Goal: Download file/media

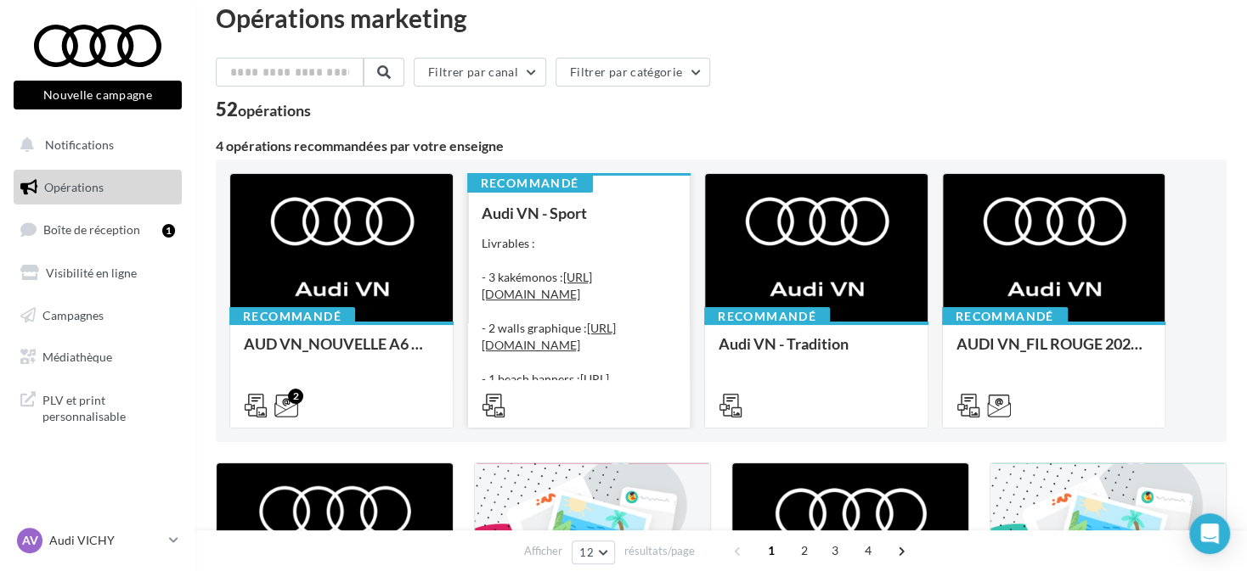
scroll to position [340, 0]
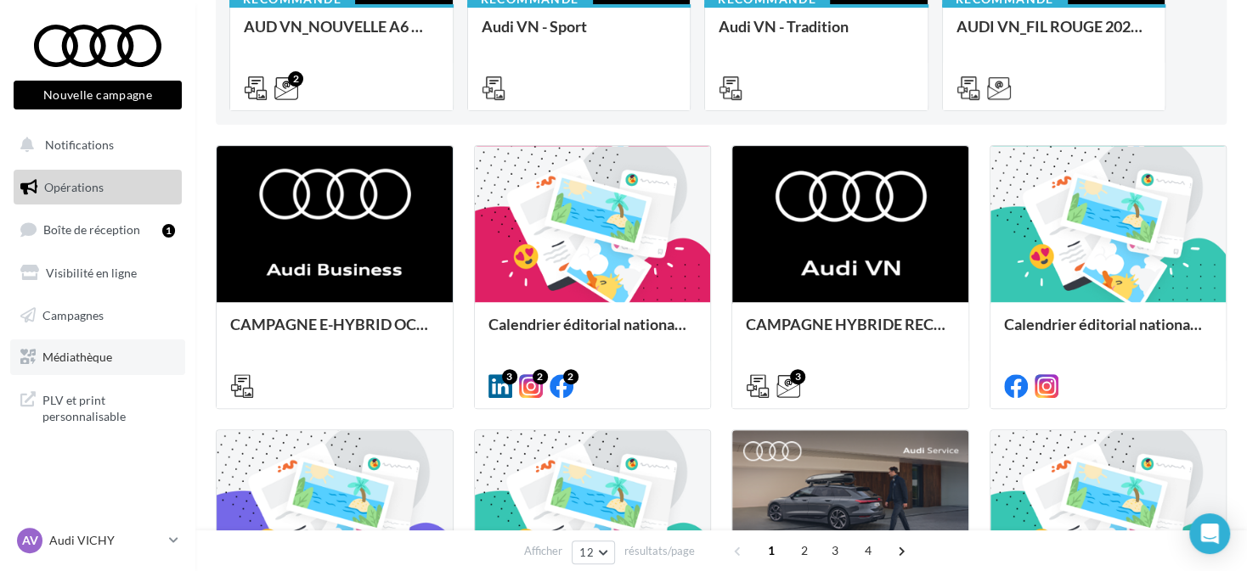
click at [112, 352] on link "Médiathèque" at bounding box center [97, 358] width 175 height 36
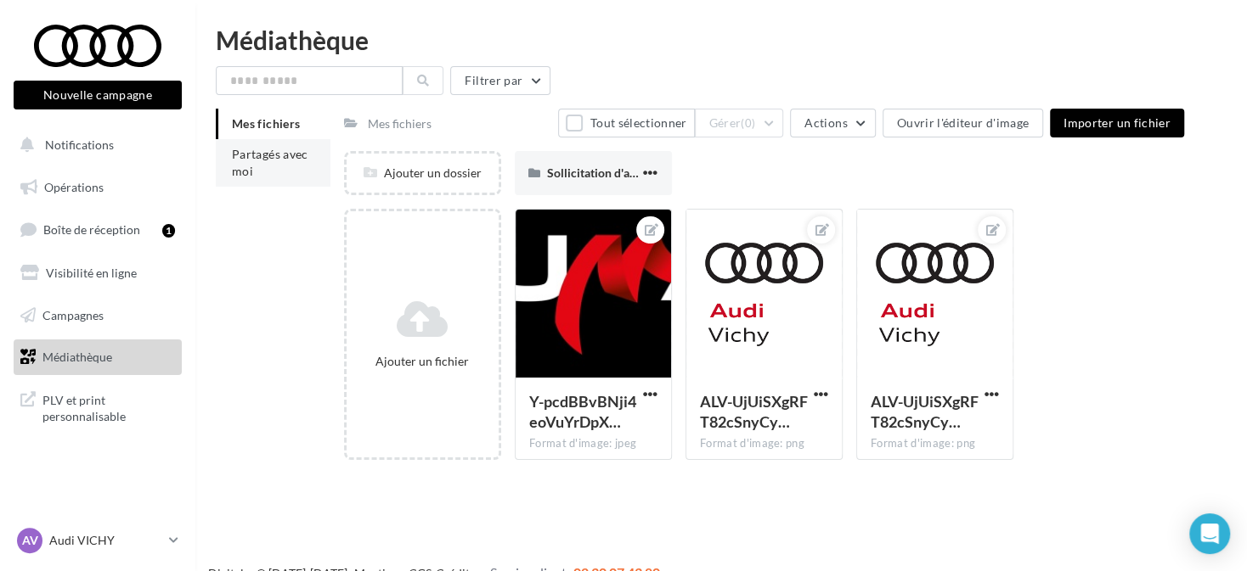
click at [250, 166] on span "Partagés avec moi" at bounding box center [270, 162] width 76 height 31
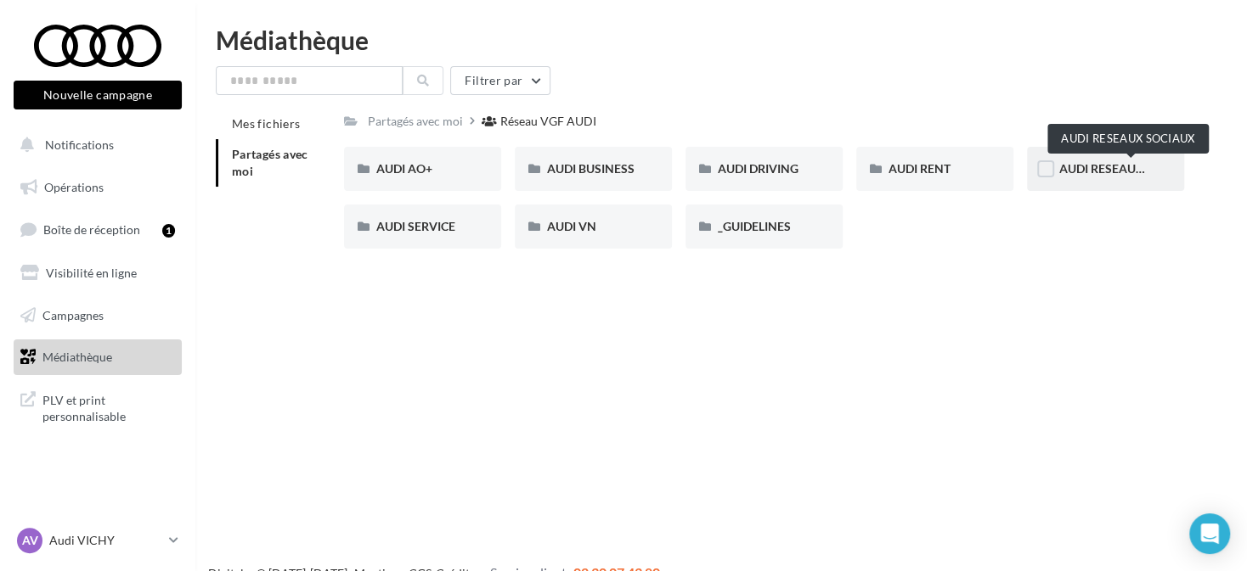
click at [1113, 172] on span "AUDI RESEAUX SOCIAUX" at bounding box center [1129, 168] width 140 height 14
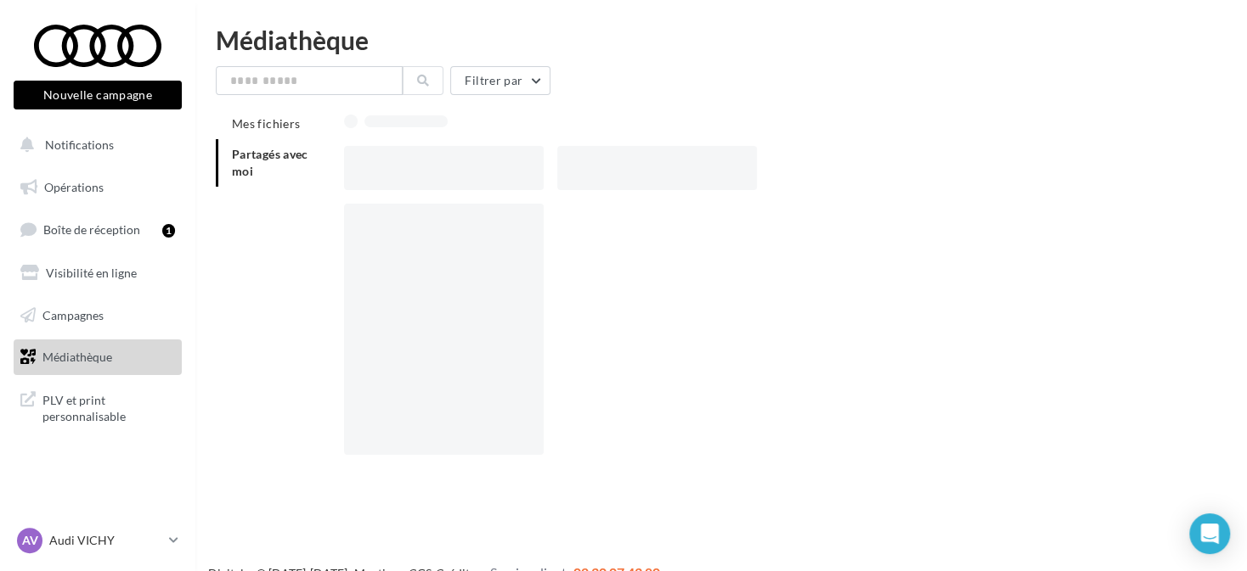
click at [1113, 172] on div at bounding box center [770, 168] width 853 height 44
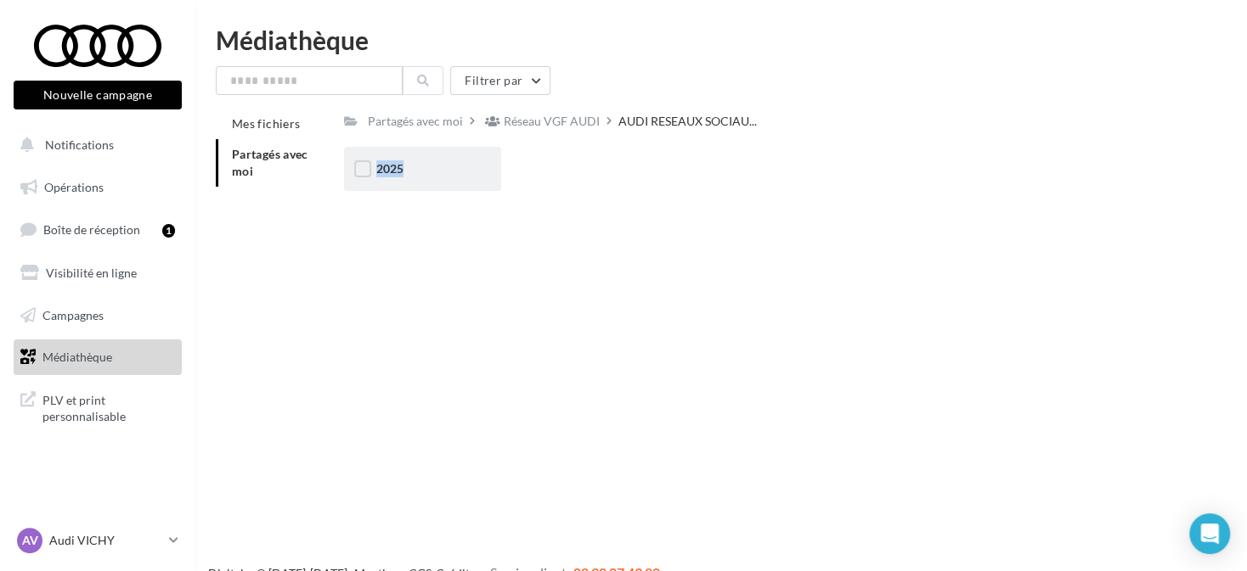
click at [404, 174] on div "2025" at bounding box center [422, 168] width 93 height 17
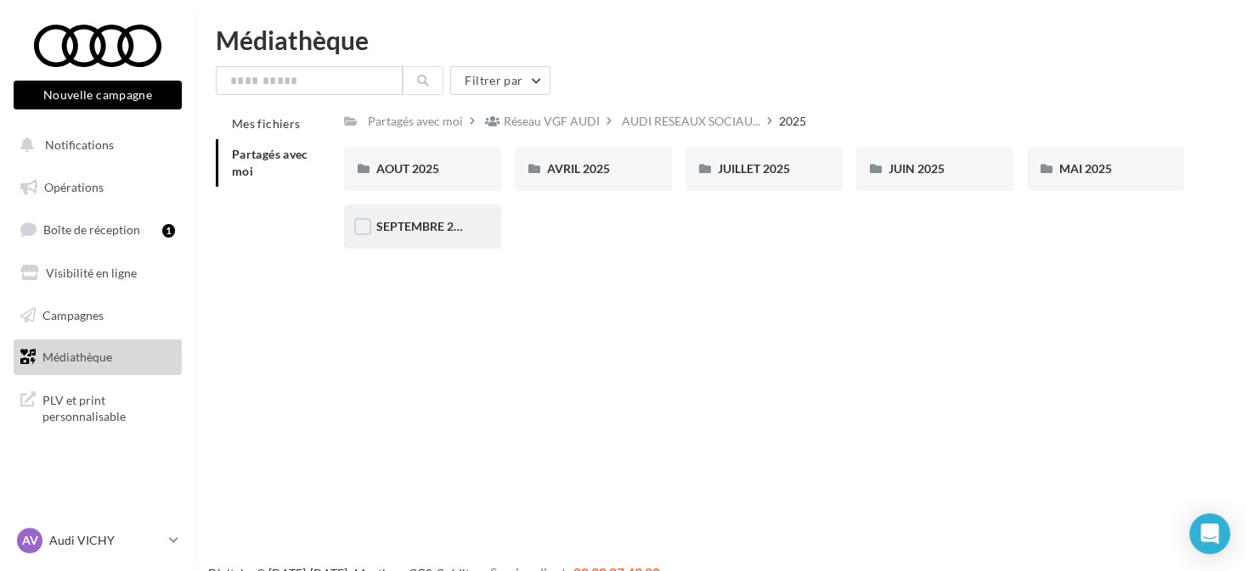
click at [450, 222] on span "SEPTEMBRE 2025" at bounding box center [425, 226] width 98 height 14
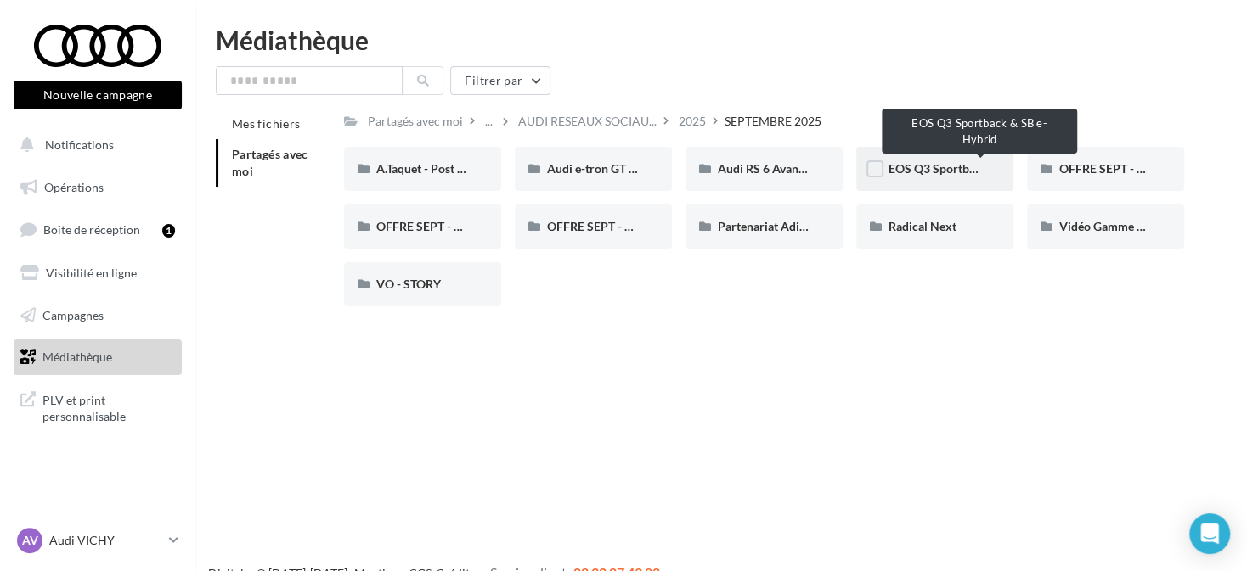
click at [922, 171] on span "EOS Q3 Sportback & SB e-Hybrid" at bounding box center [976, 168] width 177 height 14
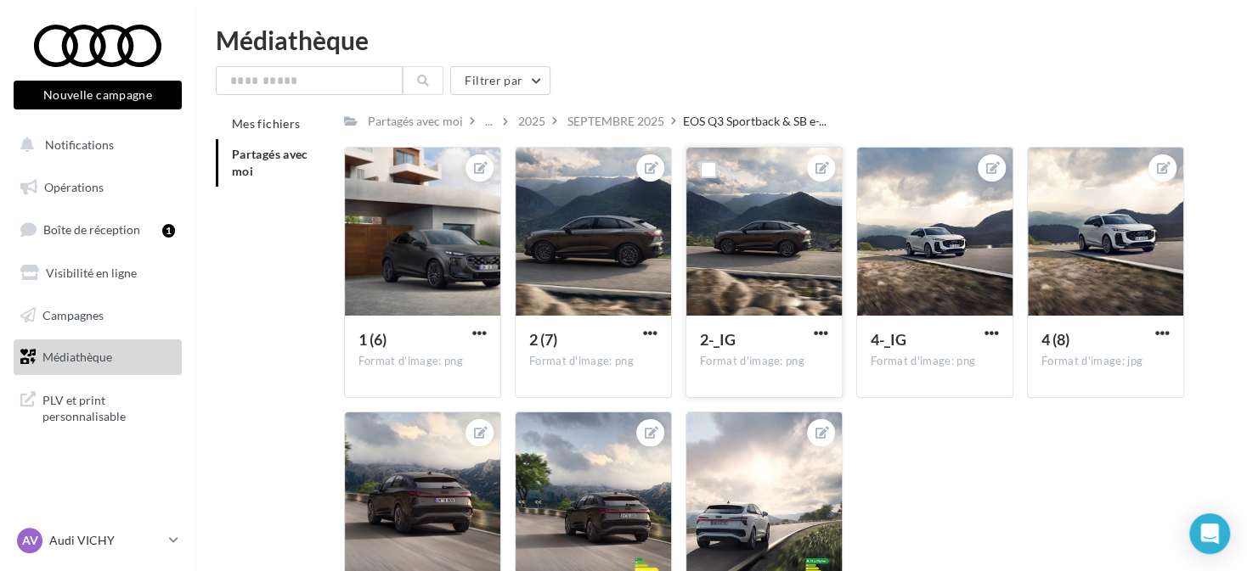
scroll to position [170, 0]
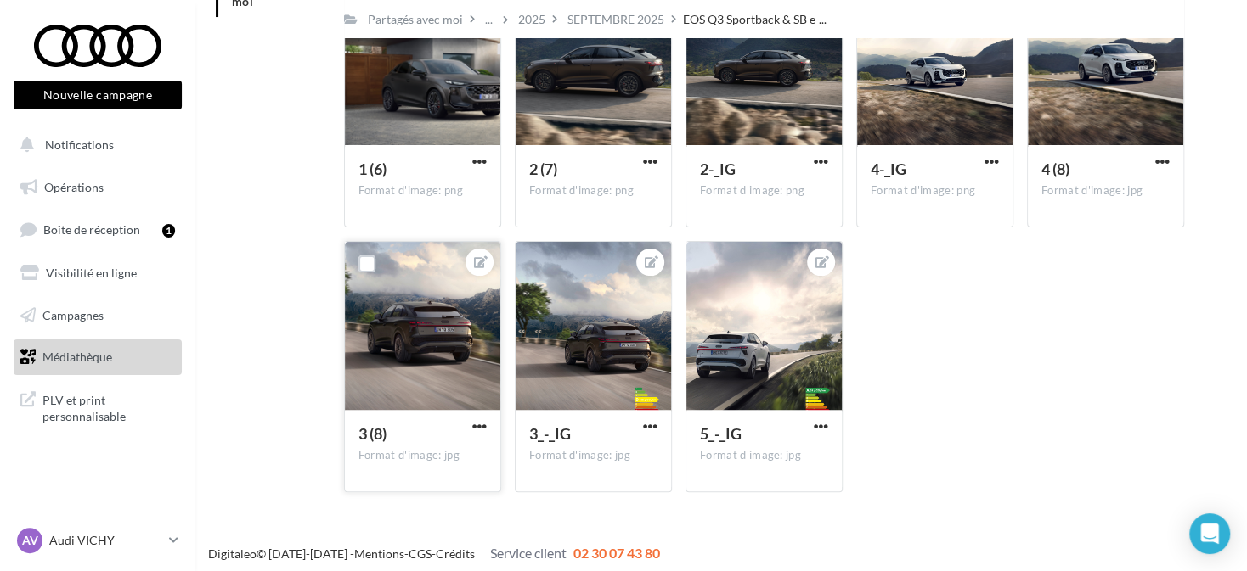
click at [459, 330] on div at bounding box center [422, 327] width 155 height 170
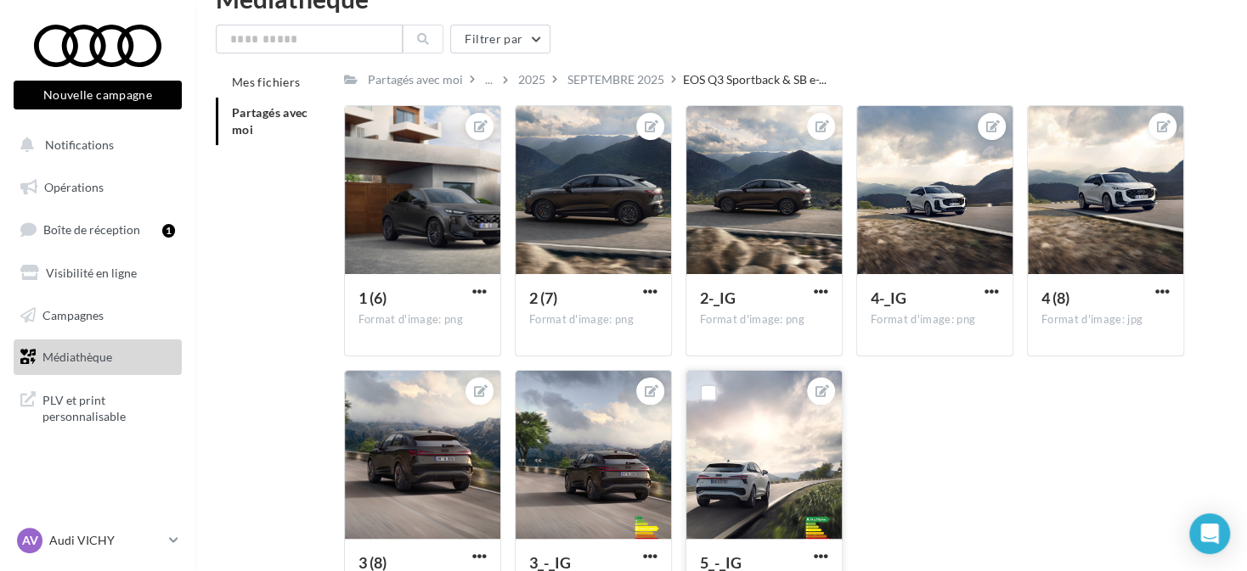
scroll to position [0, 0]
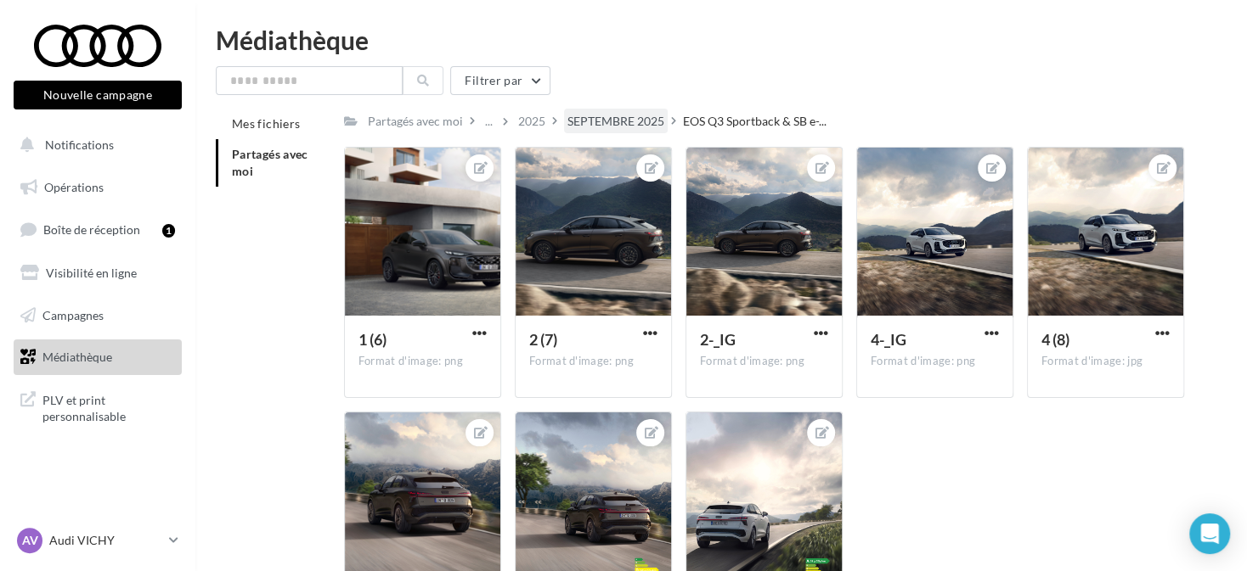
click at [642, 125] on div "SEPTEMBRE 2025" at bounding box center [615, 121] width 97 height 17
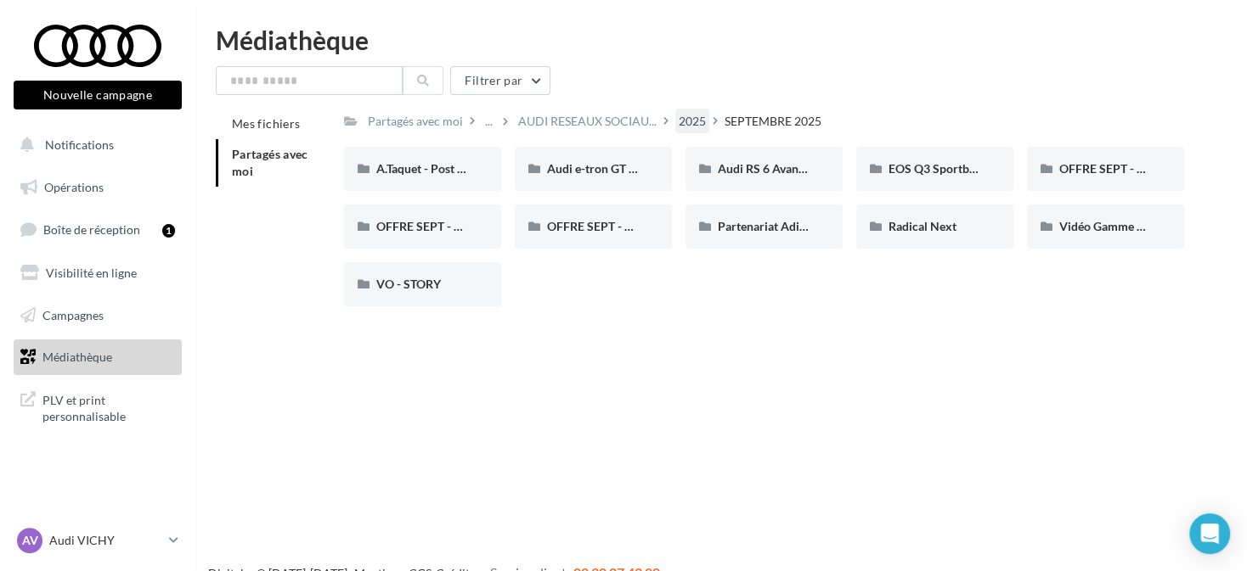
click at [703, 123] on div "2025" at bounding box center [691, 121] width 27 height 17
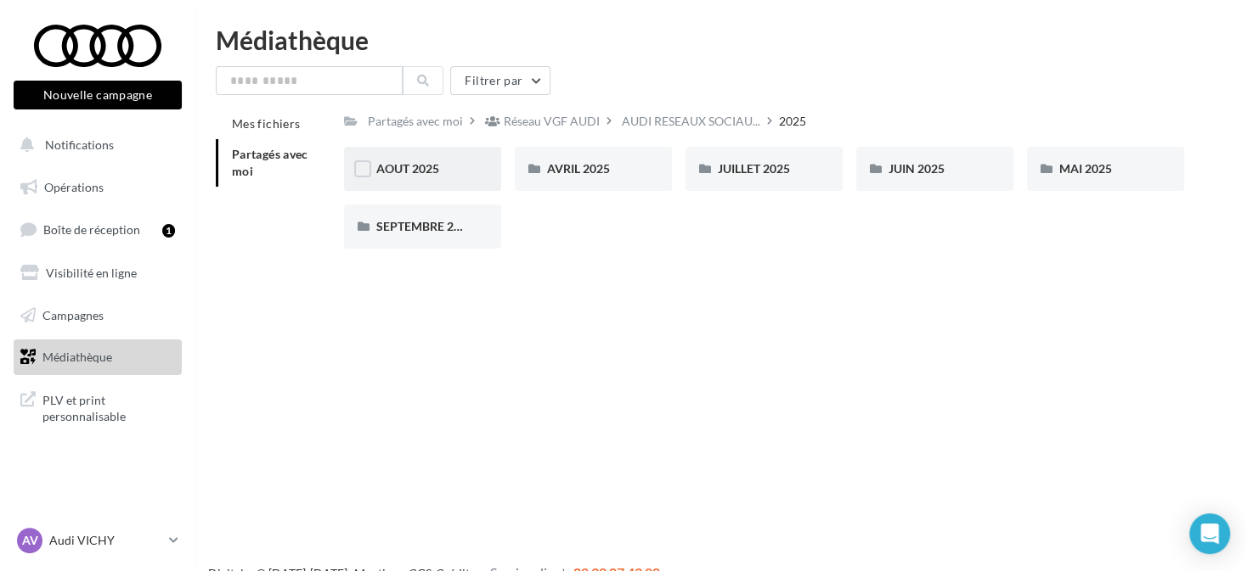
click at [441, 163] on div "AOUT 2025" at bounding box center [422, 168] width 93 height 17
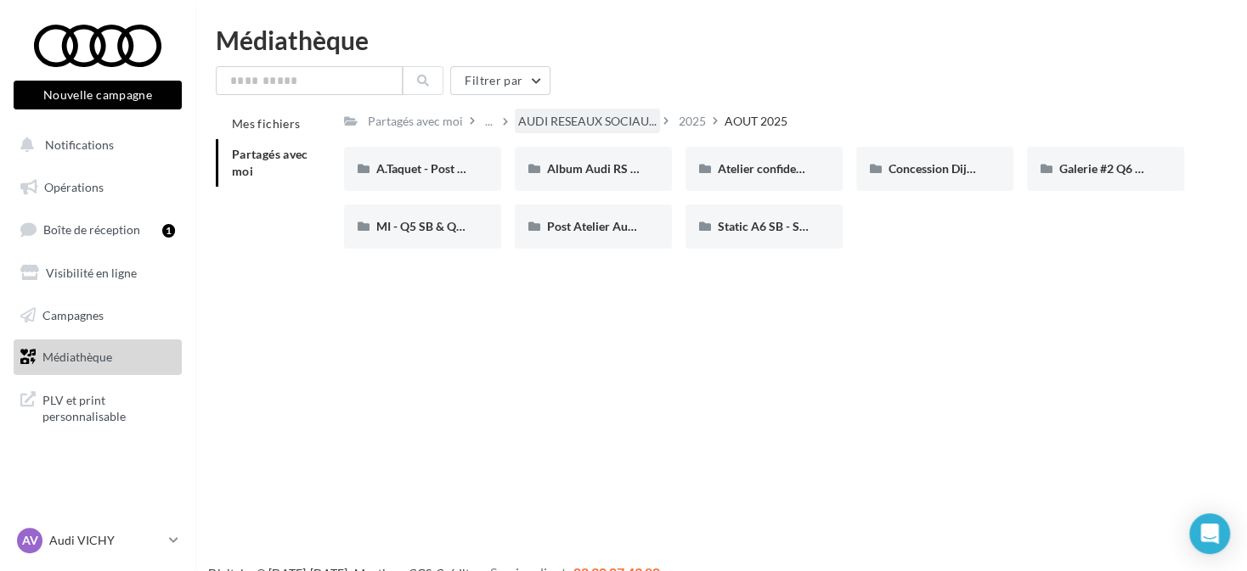
click at [545, 121] on span "AUDI RESEAUX SOCIAU..." at bounding box center [587, 121] width 138 height 17
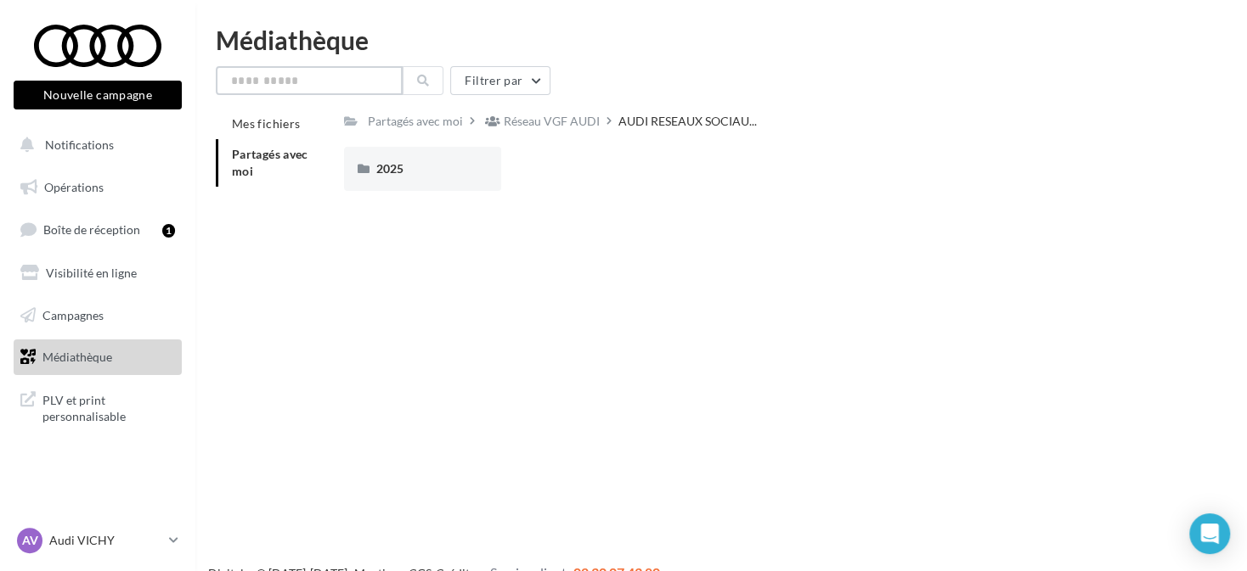
click at [329, 84] on input "text" at bounding box center [309, 80] width 187 height 29
click at [241, 78] on input "***" at bounding box center [309, 80] width 187 height 29
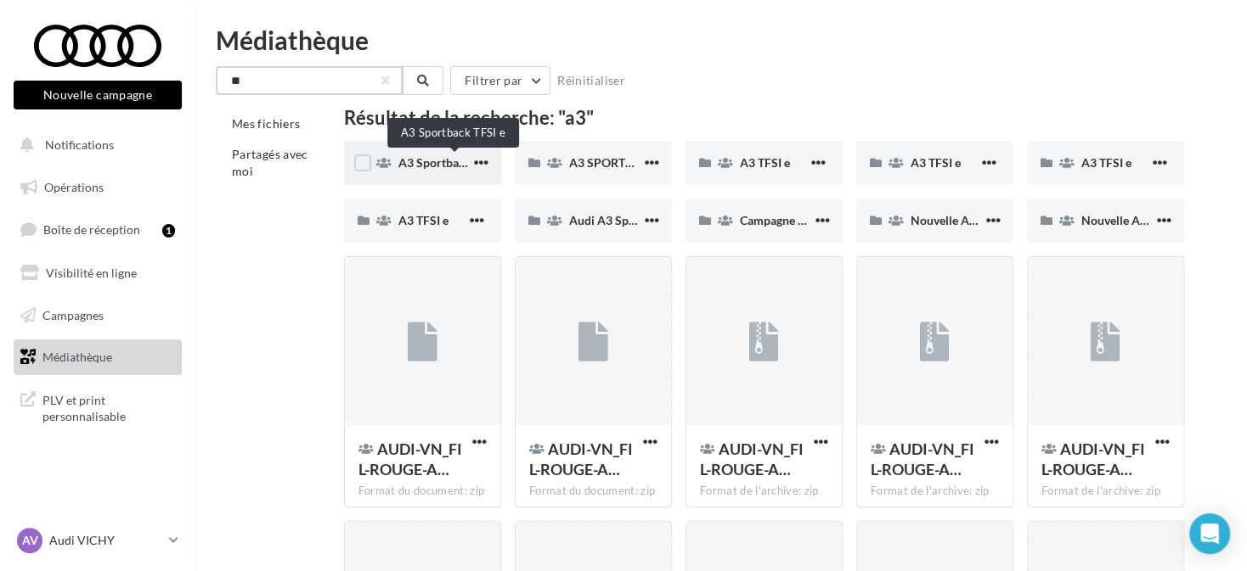
type input "**"
click at [434, 158] on span "A3 Sportback TFSI e" at bounding box center [452, 162] width 108 height 14
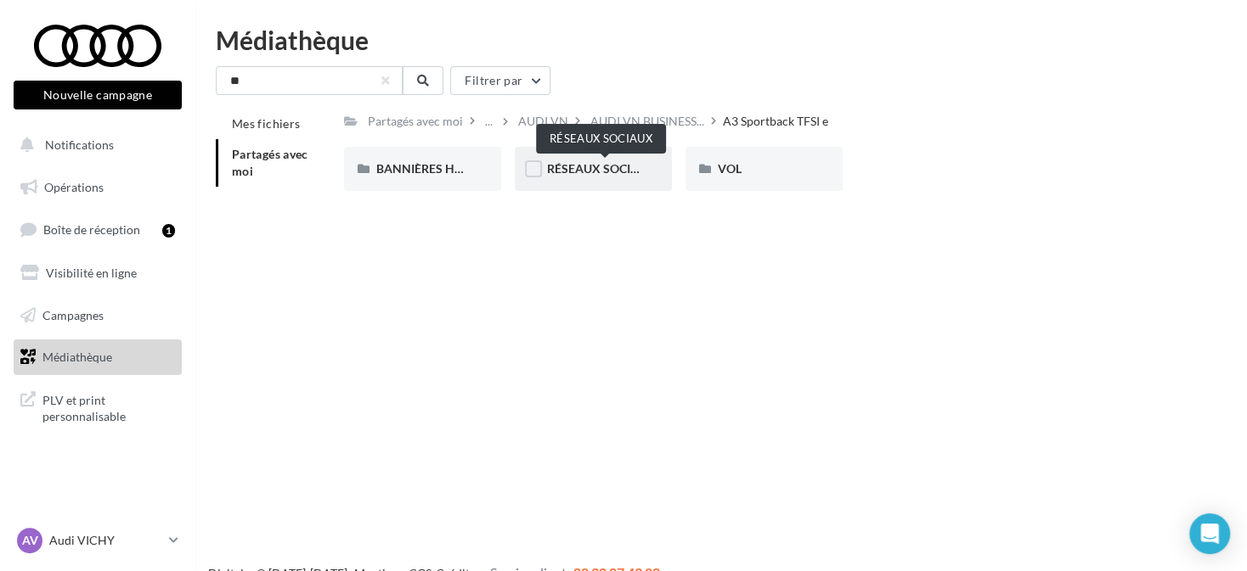
click at [613, 171] on span "RÉSEAUX SOCIAUX" at bounding box center [601, 168] width 109 height 14
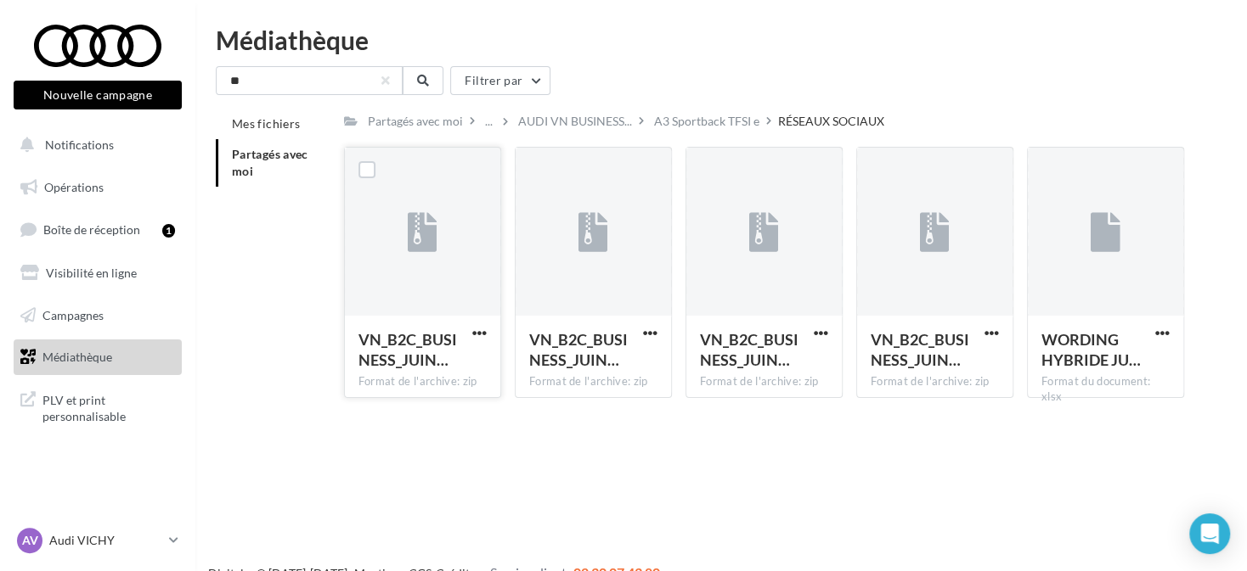
click at [447, 281] on div at bounding box center [422, 233] width 155 height 170
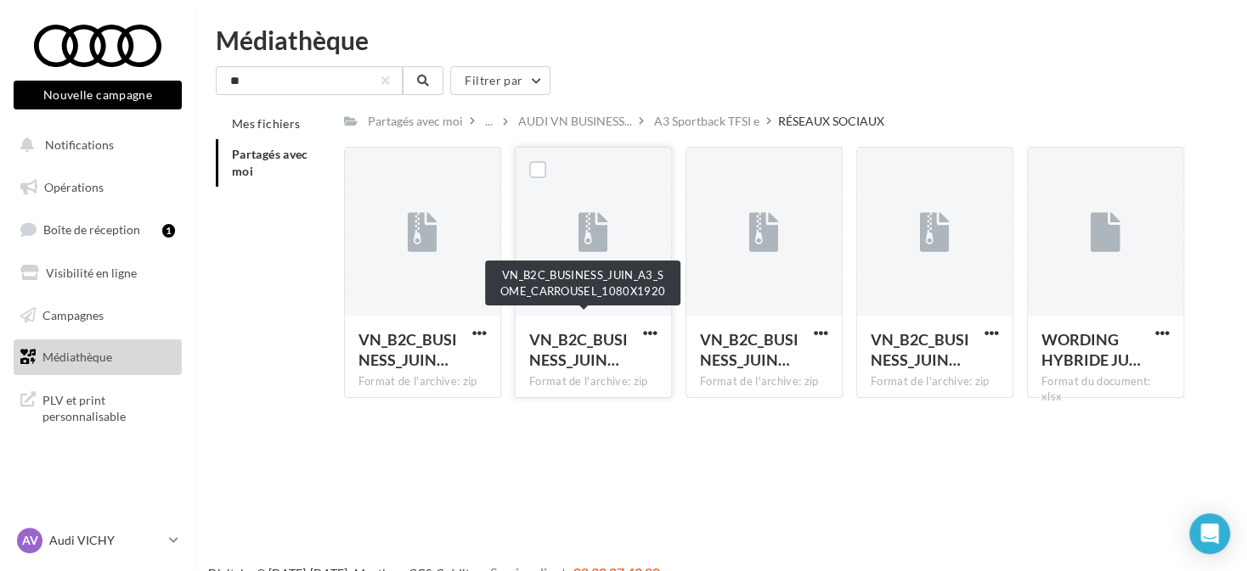
click at [594, 347] on span "VN_B2C_BUSINESS_JUIN…" at bounding box center [578, 349] width 99 height 39
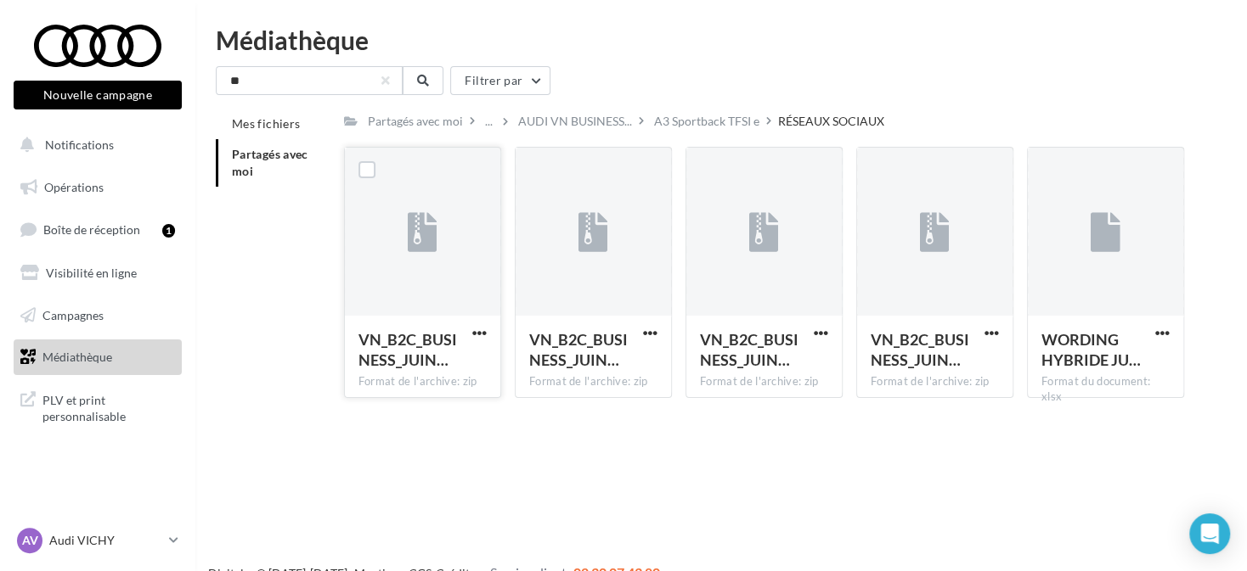
click at [419, 268] on div at bounding box center [422, 233] width 155 height 170
click at [430, 248] on icon at bounding box center [423, 233] width 30 height 39
click at [474, 334] on span "button" at bounding box center [479, 333] width 14 height 14
click at [457, 363] on button "Télécharger" at bounding box center [405, 367] width 170 height 44
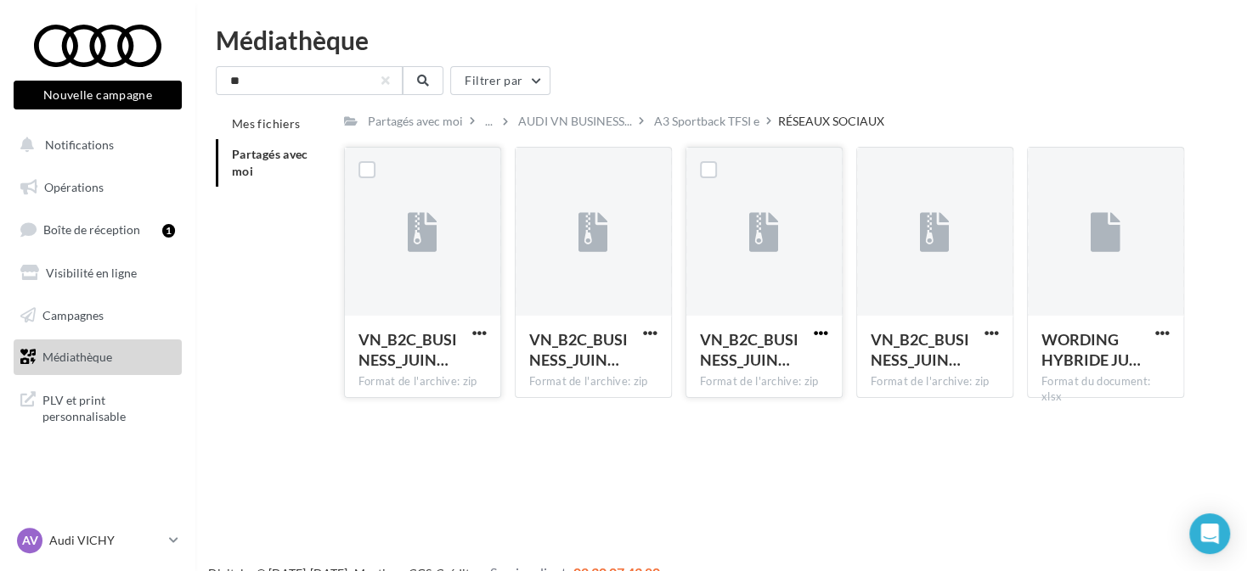
click at [824, 330] on span "button" at bounding box center [820, 333] width 14 height 14
click at [752, 372] on button "Télécharger" at bounding box center [746, 367] width 170 height 44
click at [330, 86] on input "**" at bounding box center [309, 80] width 187 height 29
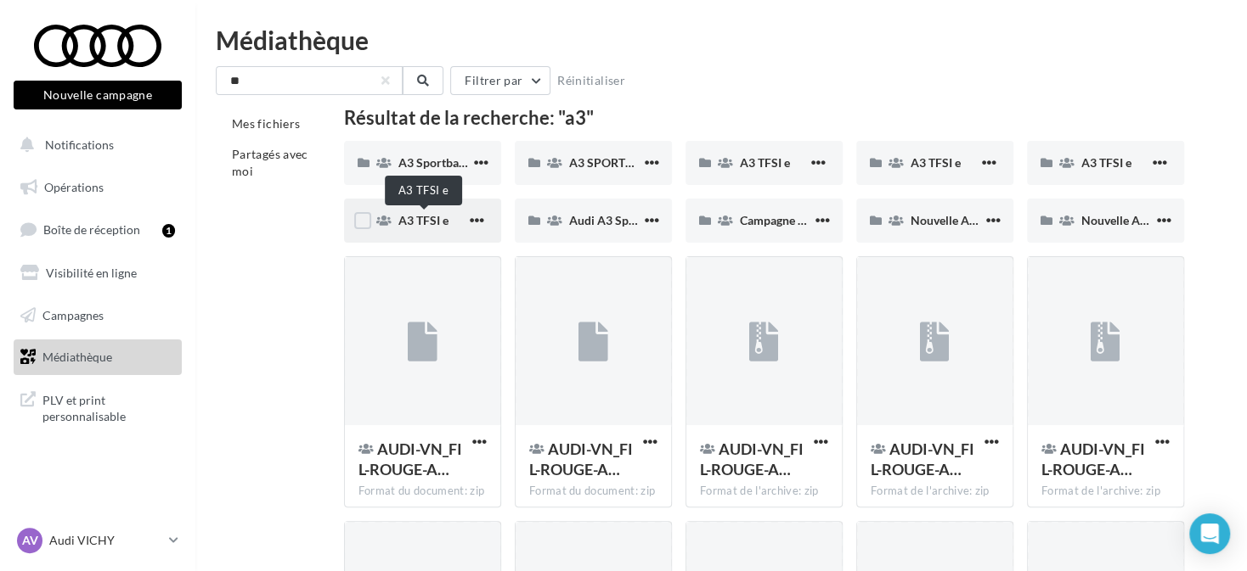
click at [420, 222] on span "A3 TFSI e" at bounding box center [423, 220] width 50 height 14
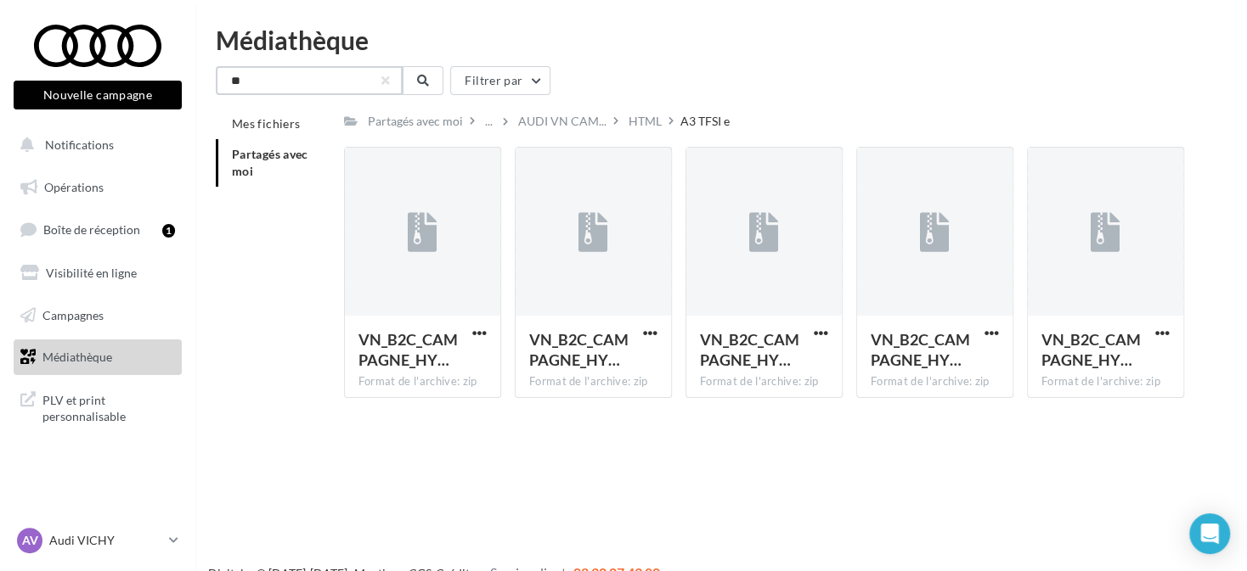
click at [377, 78] on input "**" at bounding box center [309, 80] width 187 height 29
click at [436, 82] on button at bounding box center [422, 80] width 41 height 29
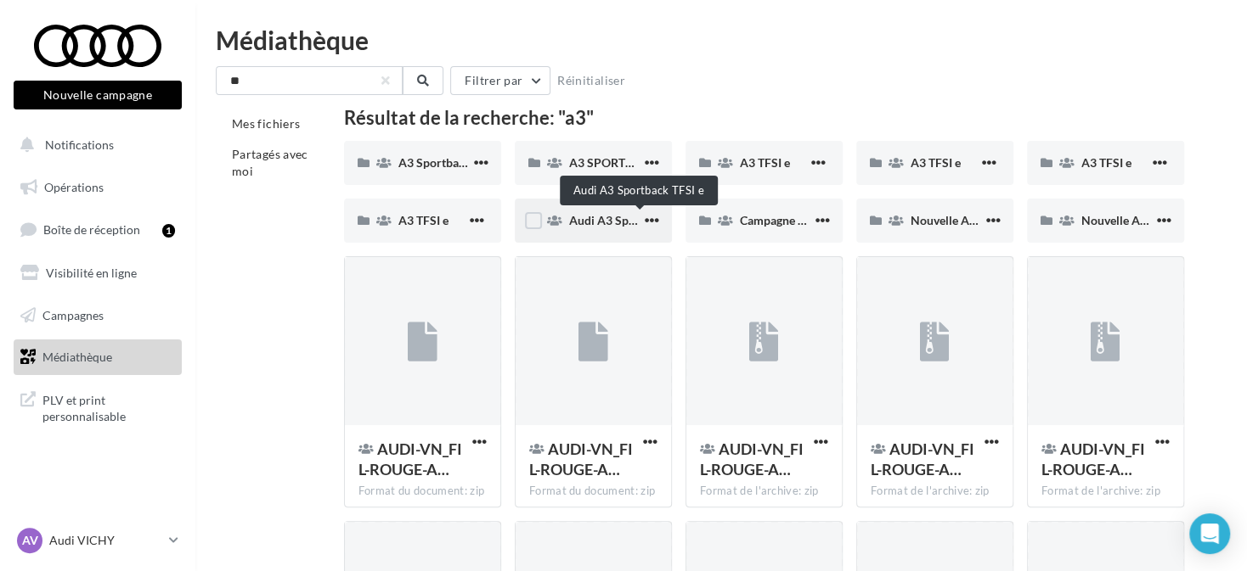
click at [588, 219] on span "Audi A3 Sportback TFSI e" at bounding box center [637, 220] width 136 height 14
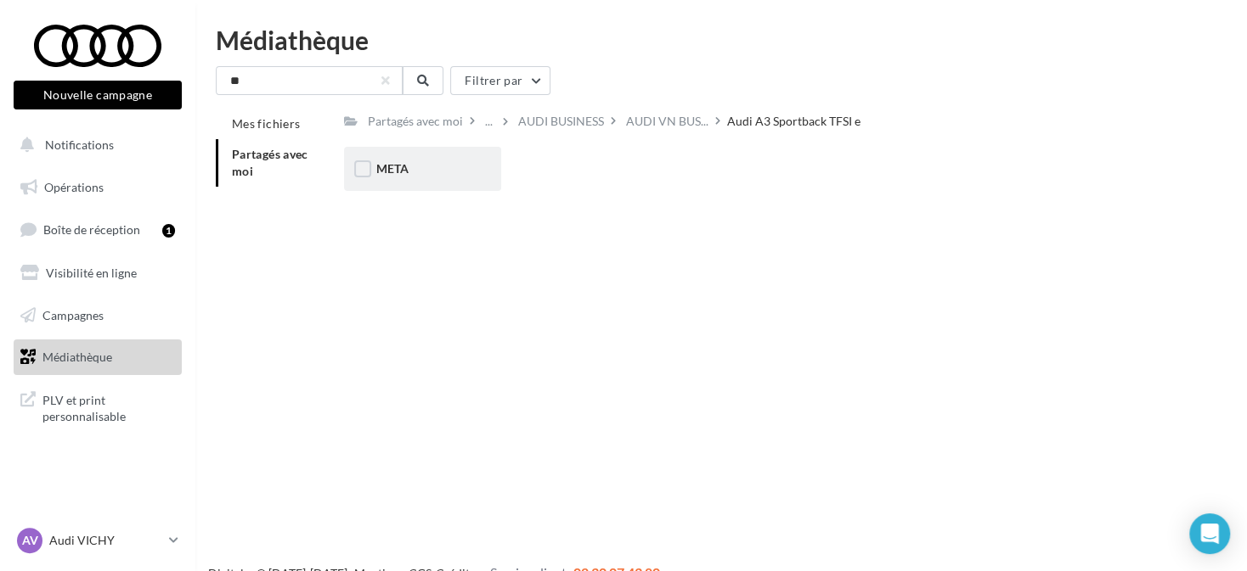
click at [414, 165] on div "META" at bounding box center [422, 168] width 93 height 17
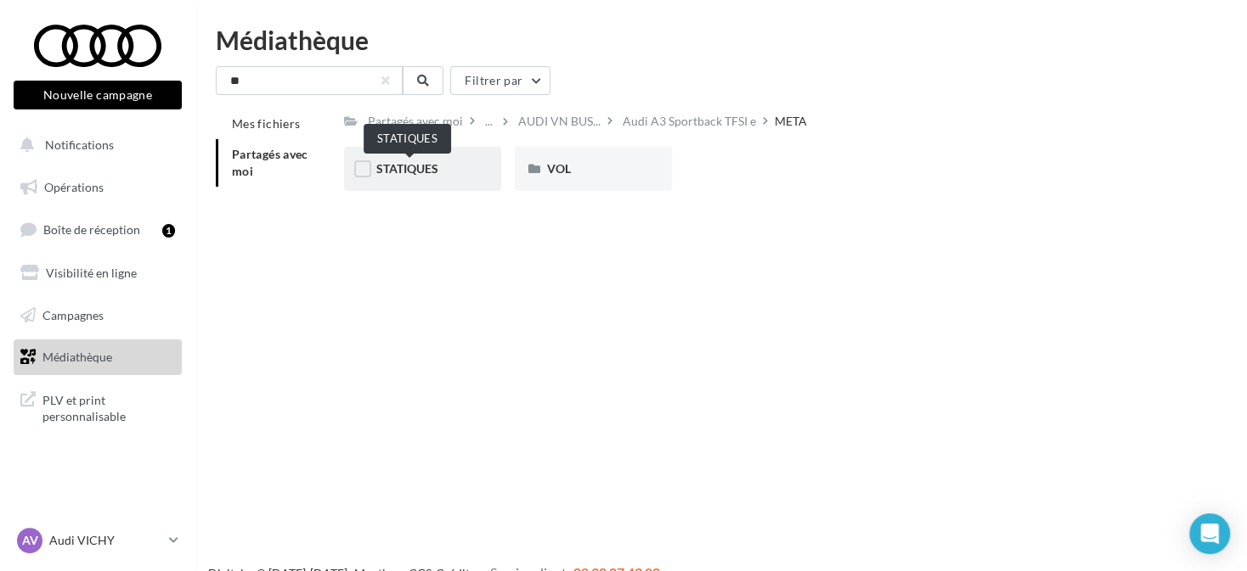
click at [436, 172] on span "STATIQUES" at bounding box center [407, 168] width 62 height 14
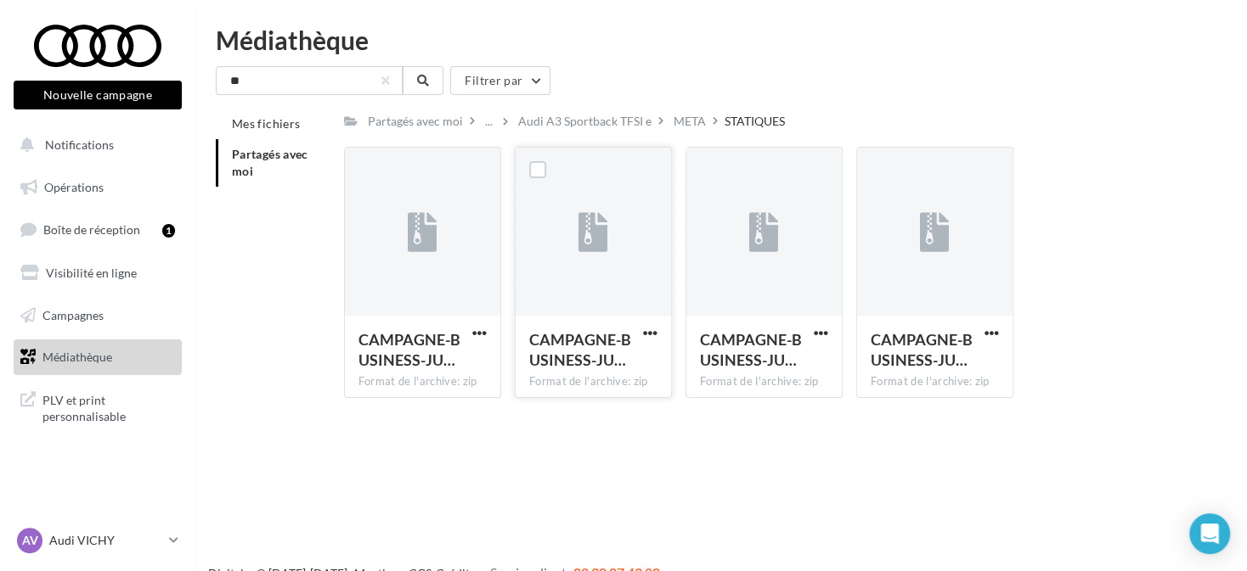
click at [538, 291] on div at bounding box center [592, 233] width 155 height 170
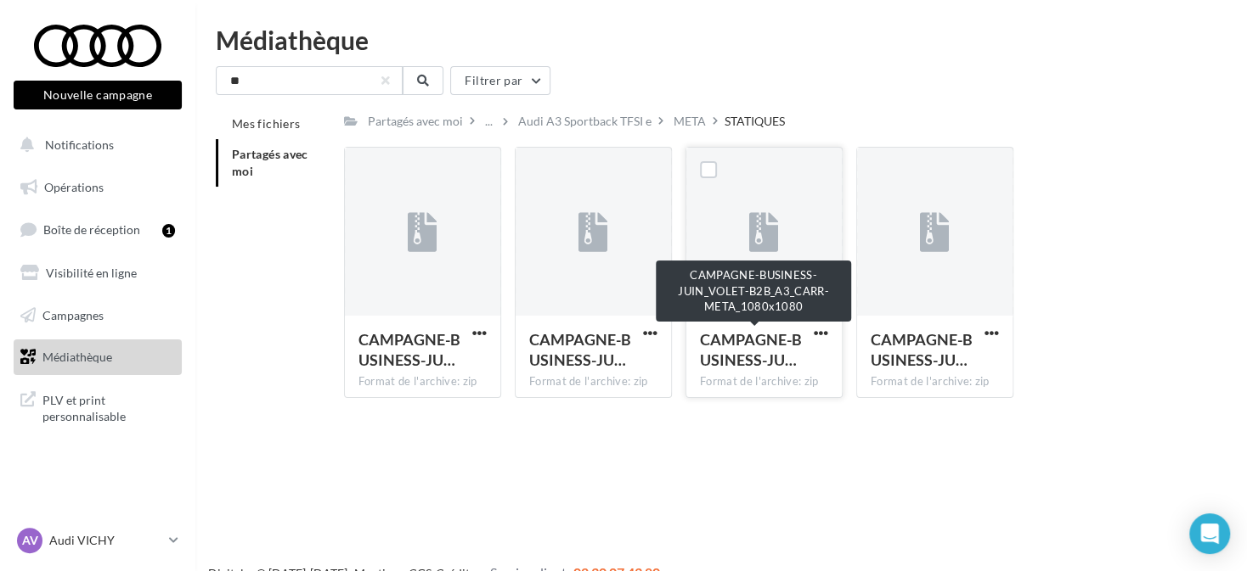
click at [752, 346] on span "CAMPAGNE-BUSINESS-JU…" at bounding box center [751, 349] width 102 height 39
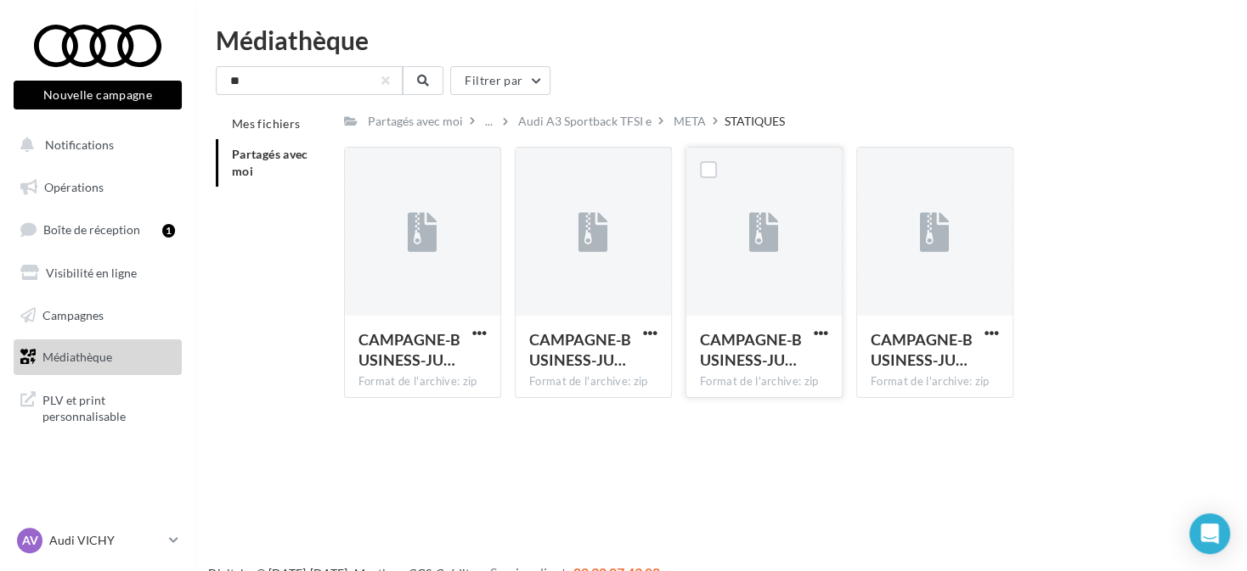
click at [746, 336] on span "CAMPAGNE-BUSINESS-JU…" at bounding box center [751, 349] width 102 height 39
click at [810, 335] on button "button" at bounding box center [820, 334] width 21 height 17
click at [801, 366] on button "Télécharger" at bounding box center [746, 367] width 170 height 44
click at [419, 84] on icon at bounding box center [423, 81] width 12 height 12
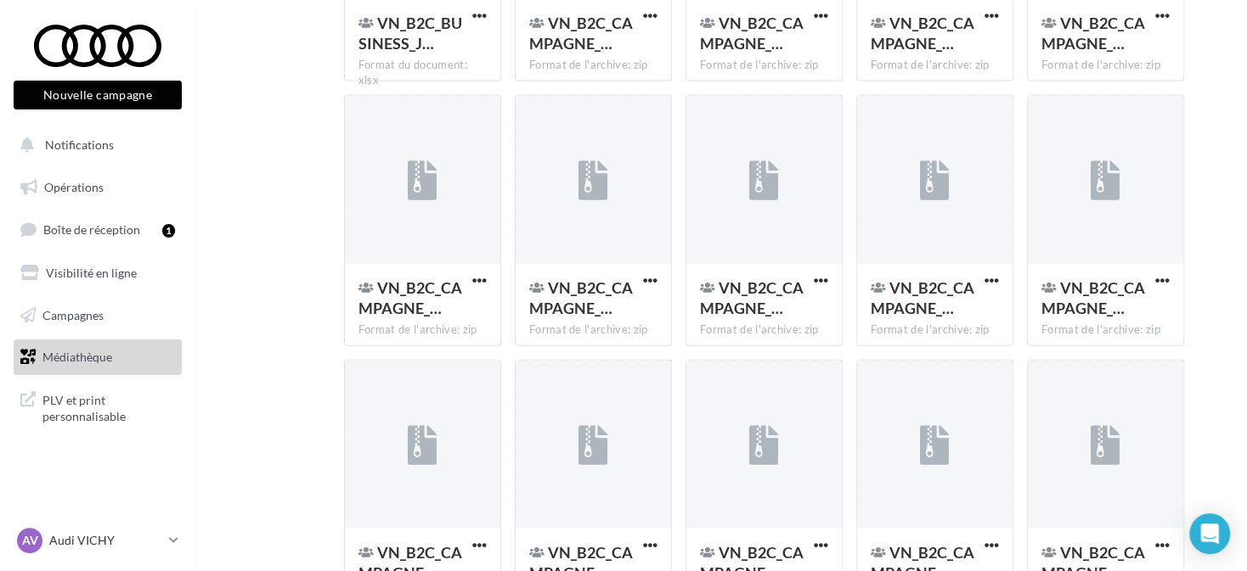
scroll to position [2366, 0]
